Goal: Find specific page/section: Find specific page/section

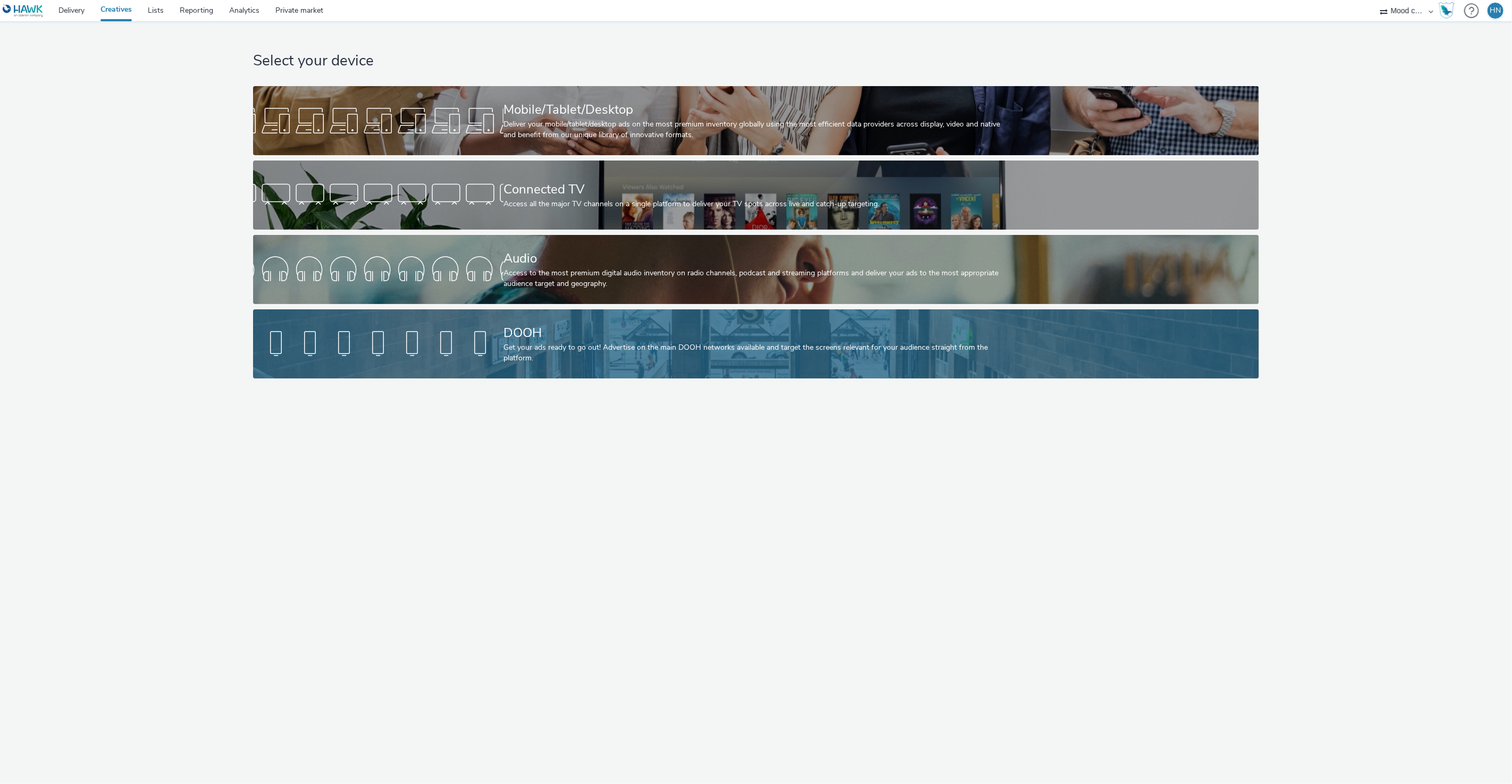
click at [504, 331] on div "DOOH" at bounding box center [754, 333] width 501 height 18
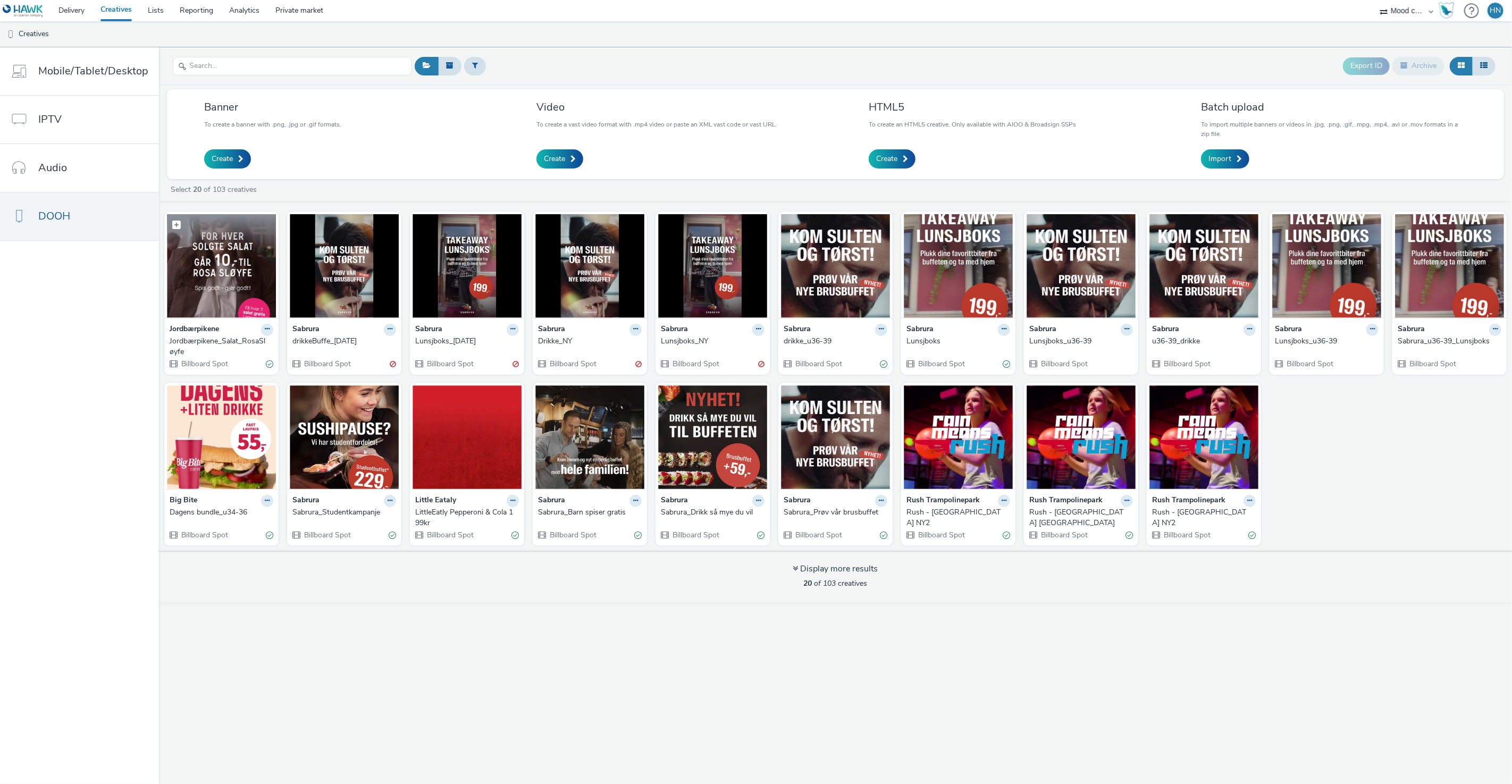
click at [239, 288] on img at bounding box center [221, 266] width 109 height 104
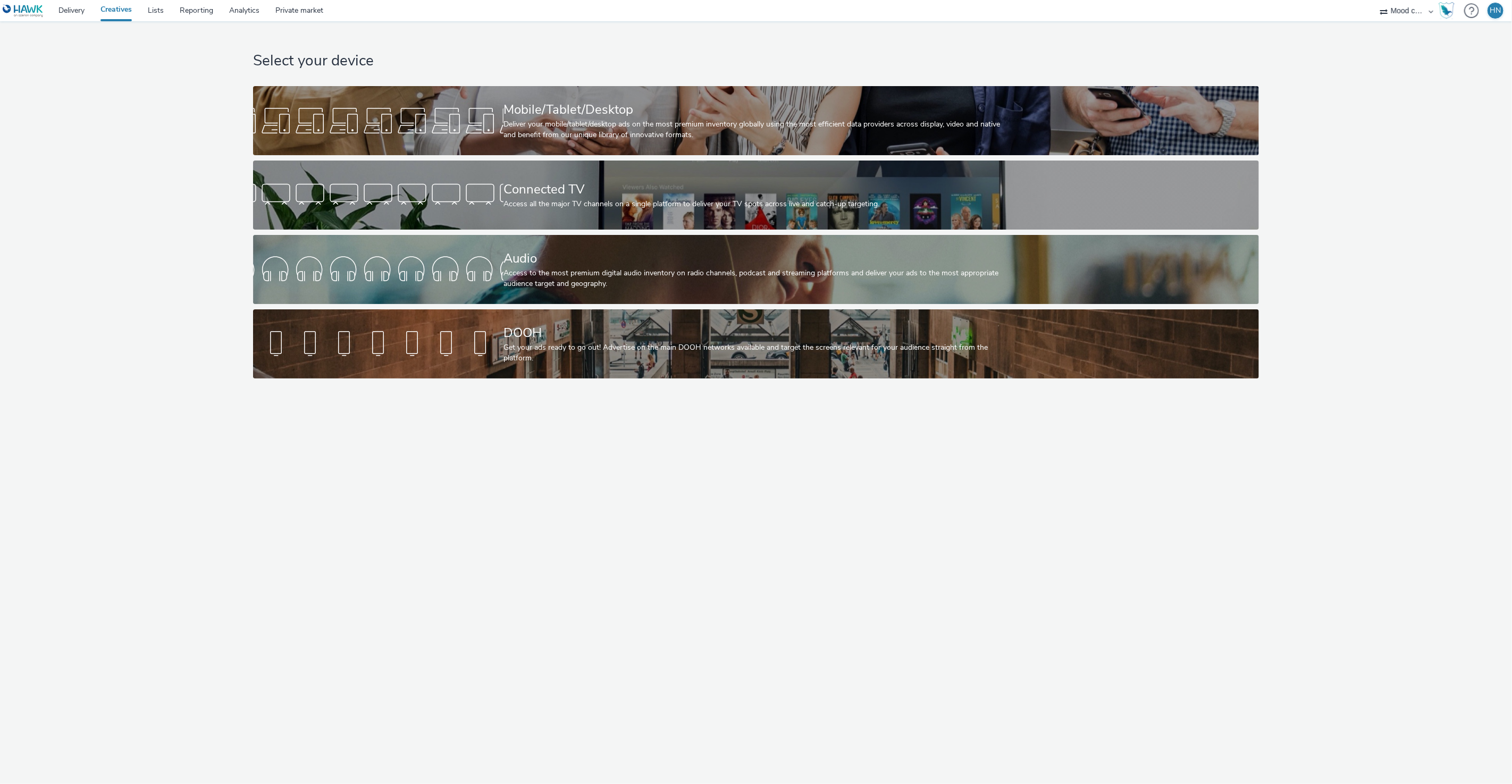
scroll to position [0, 3]
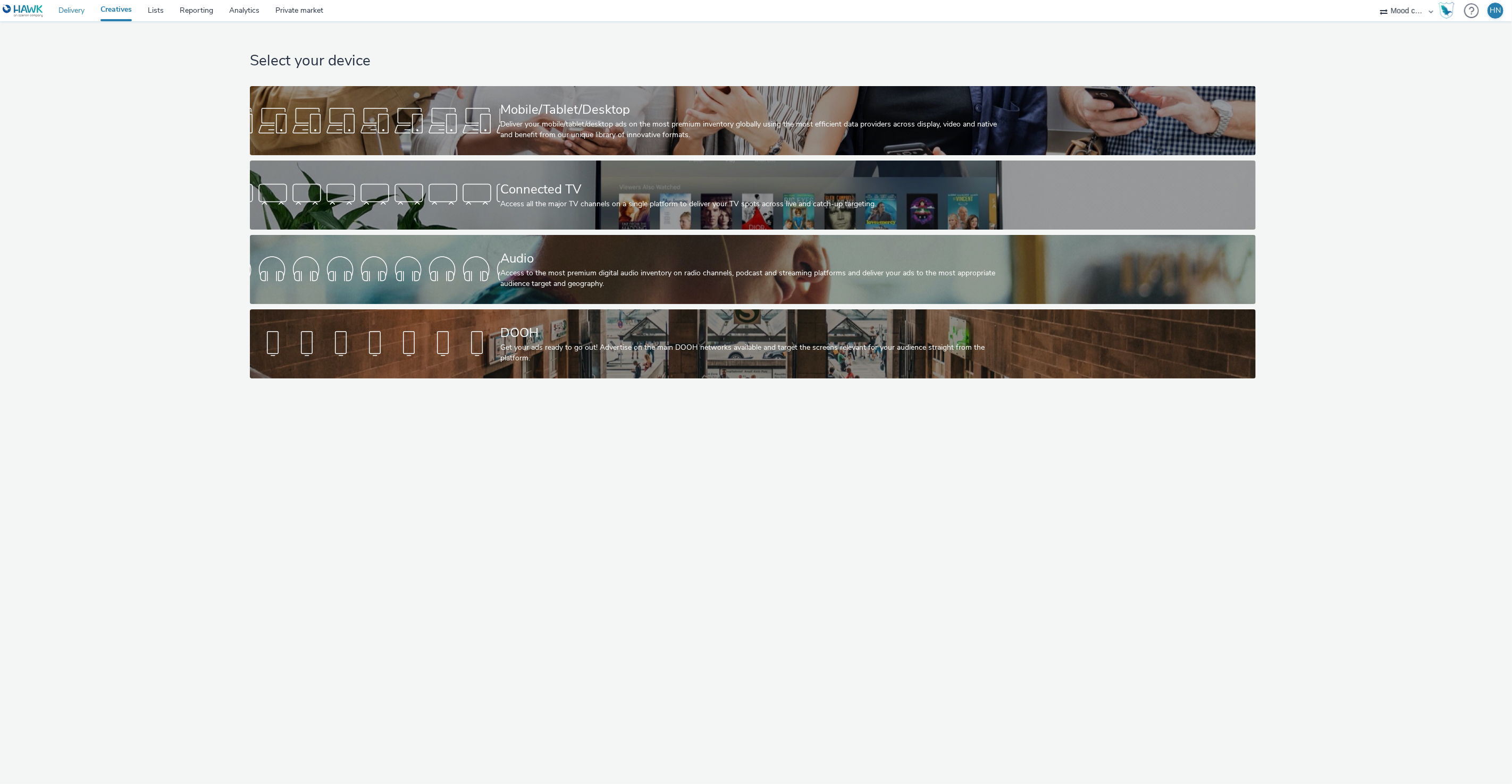
click at [72, 13] on link "Delivery" at bounding box center [71, 10] width 42 height 21
